Goal: Navigation & Orientation: Find specific page/section

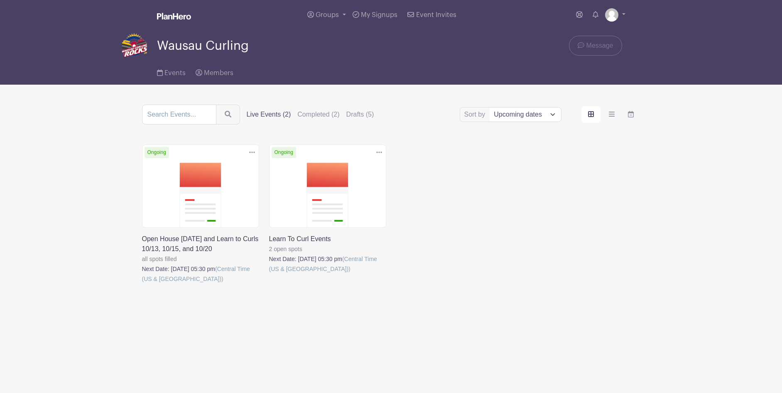
click at [142, 284] on link at bounding box center [142, 284] width 0 height 0
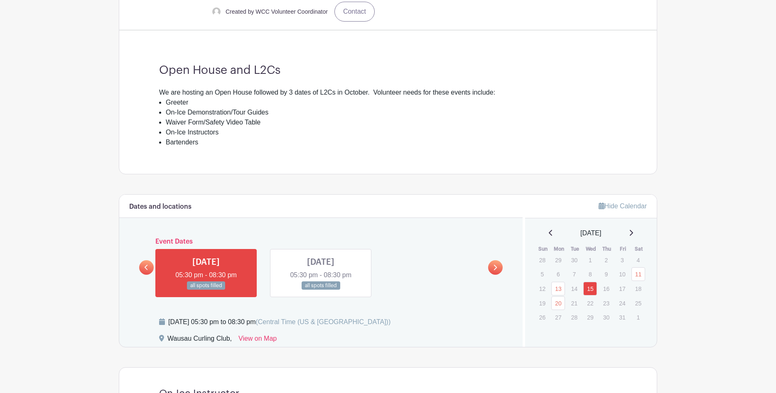
scroll to position [93, 0]
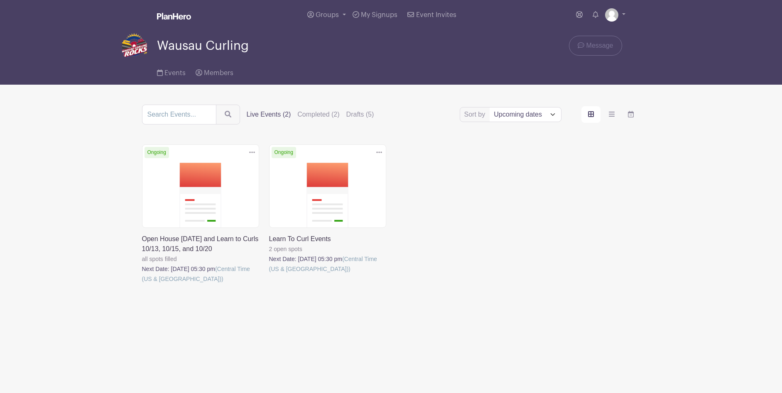
click at [269, 274] on link at bounding box center [269, 274] width 0 height 0
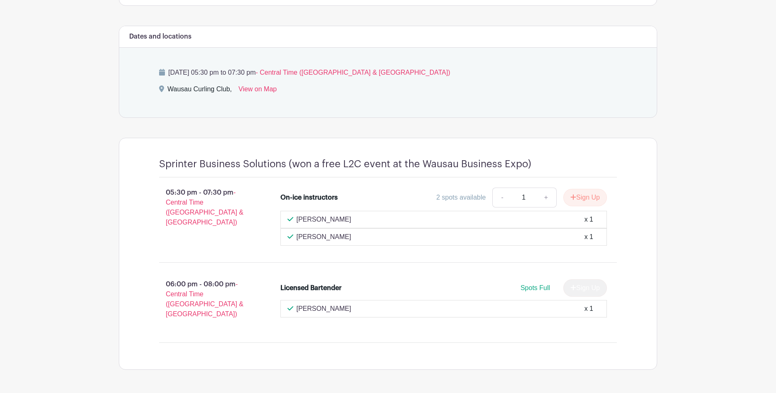
scroll to position [323, 0]
